Goal: Find specific page/section: Find specific page/section

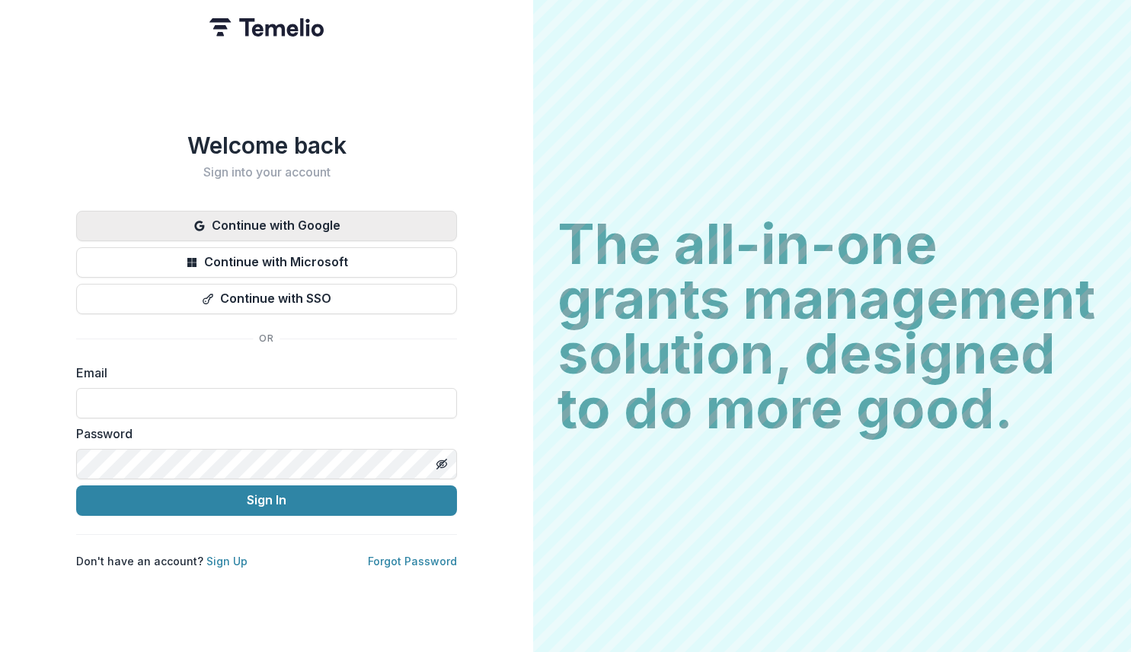
click at [252, 214] on button "Continue with Google" at bounding box center [266, 226] width 381 height 30
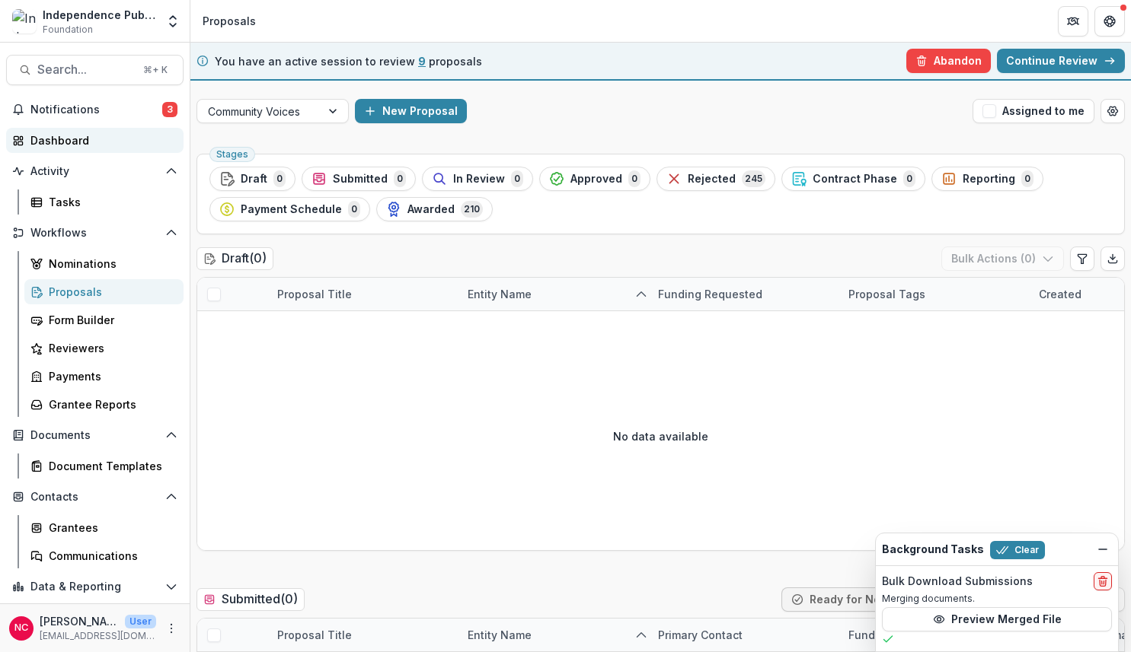
click at [49, 148] on div "Dashboard" at bounding box center [100, 140] width 141 height 16
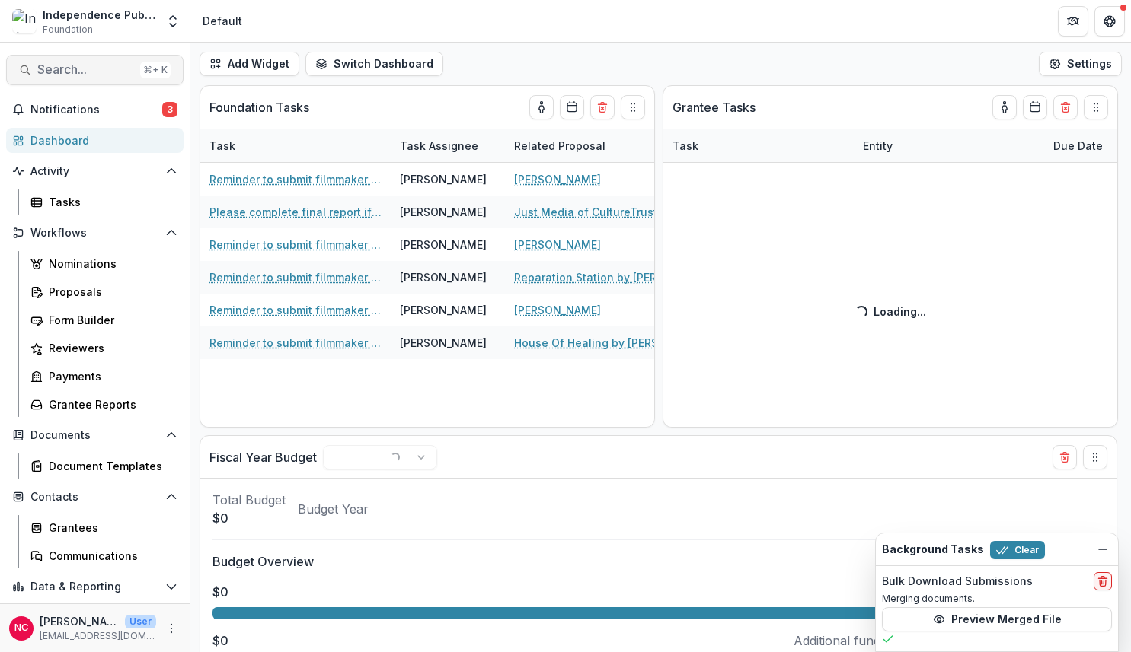
click at [62, 64] on span "Search..." at bounding box center [85, 69] width 97 height 14
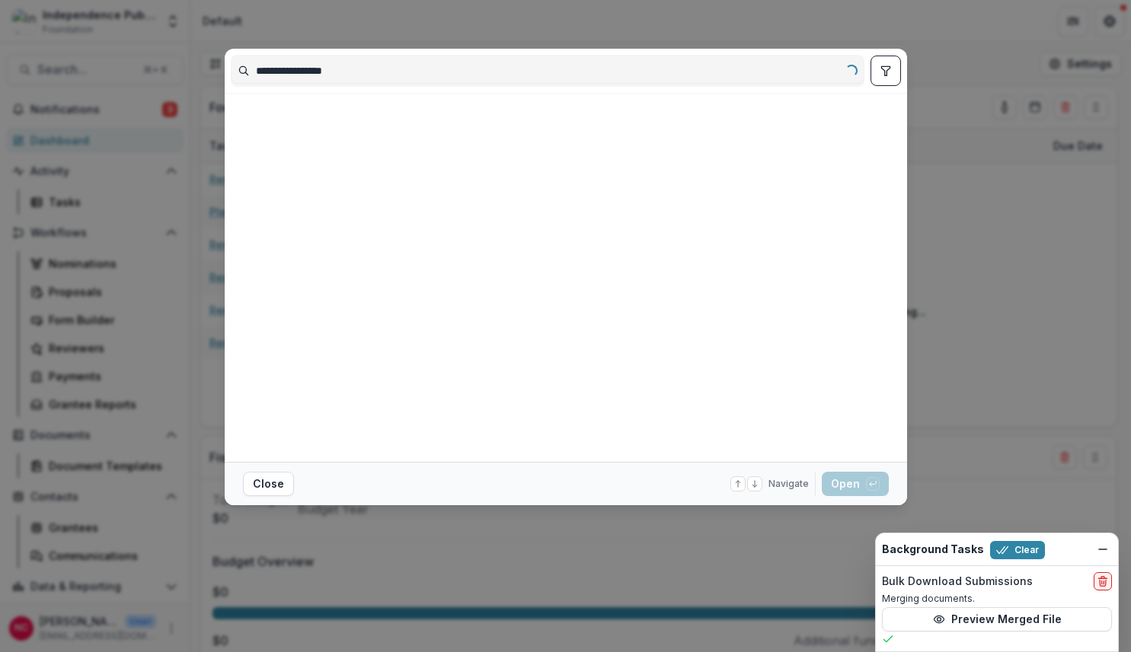
type input "**********"
